Goal: Task Accomplishment & Management: Manage account settings

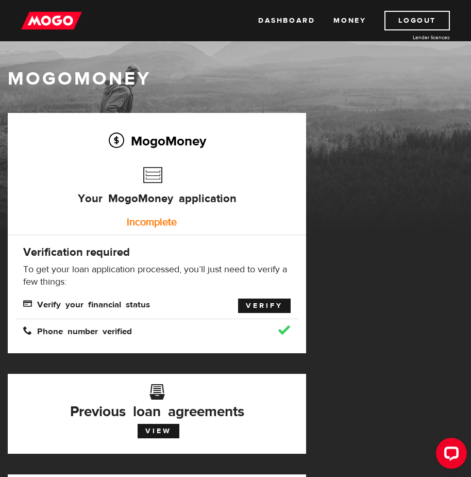
click at [269, 308] on link "Verify" at bounding box center [264, 305] width 53 height 14
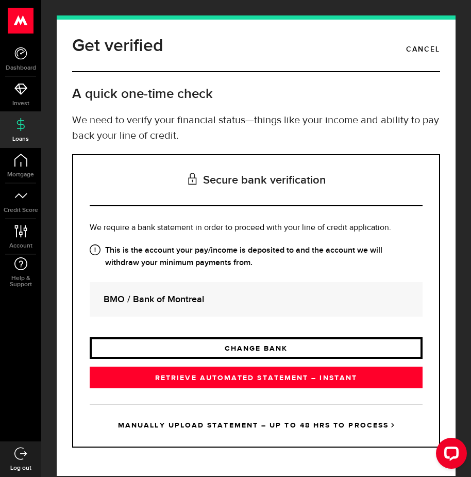
click at [269, 346] on link "CHANGE BANK" at bounding box center [256, 348] width 333 height 22
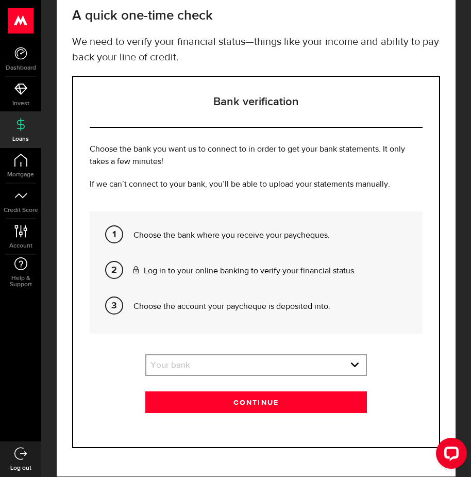
scroll to position [93, 0]
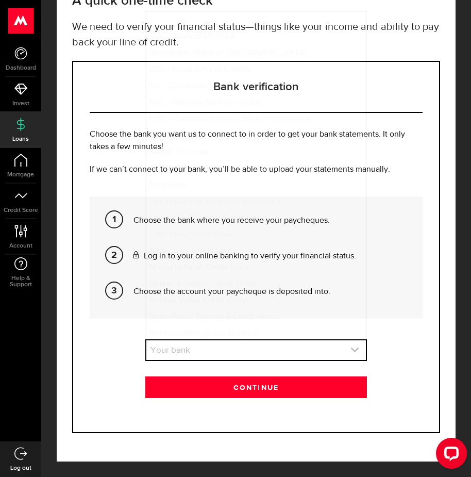
click at [261, 348] on link "expand select" at bounding box center [256, 350] width 220 height 20
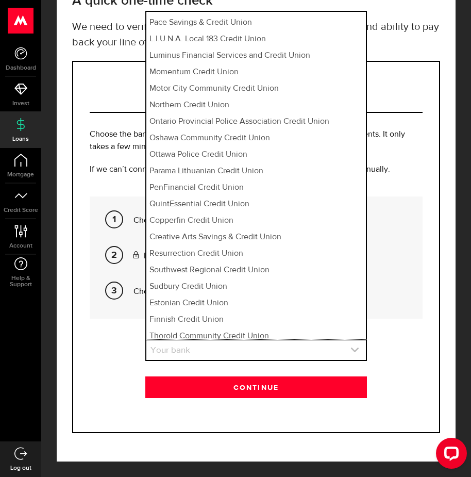
scroll to position [6147, 0]
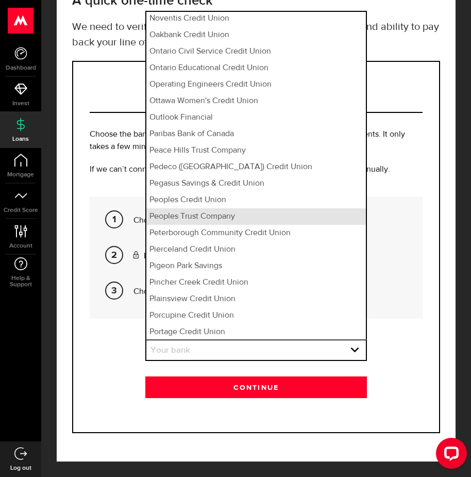
click at [210, 208] on li "Peoples Trust Company" at bounding box center [256, 216] width 220 height 16
select select "88"
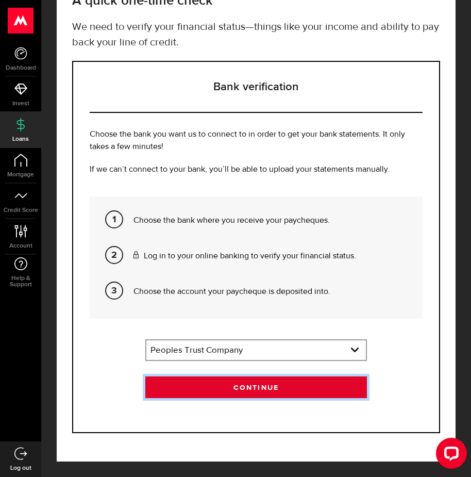
click at [270, 389] on button "Continue" at bounding box center [256, 387] width 222 height 22
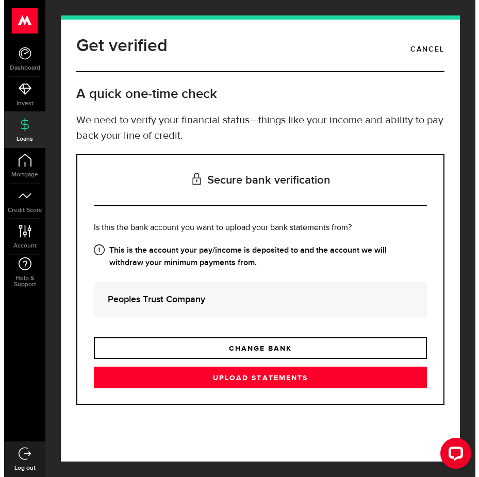
scroll to position [0, 0]
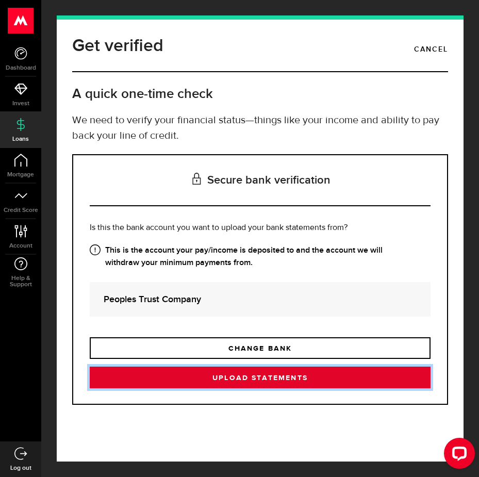
click at [273, 376] on link "Upload statements" at bounding box center [260, 378] width 341 height 22
